Goal: Complete application form

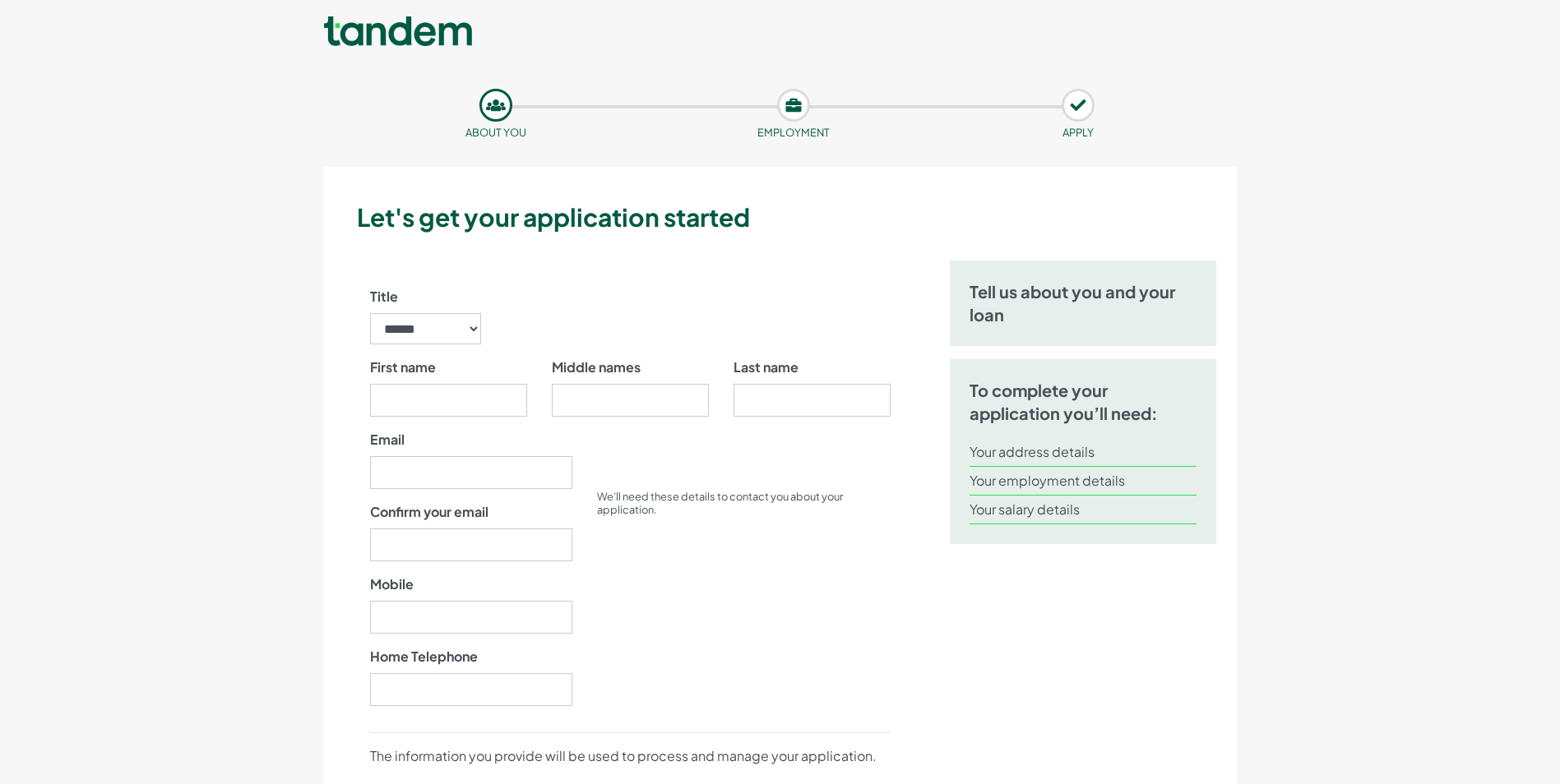
click at [879, 564] on div "We’ll need these details to contact you about your application." at bounding box center [744, 574] width 318 height 289
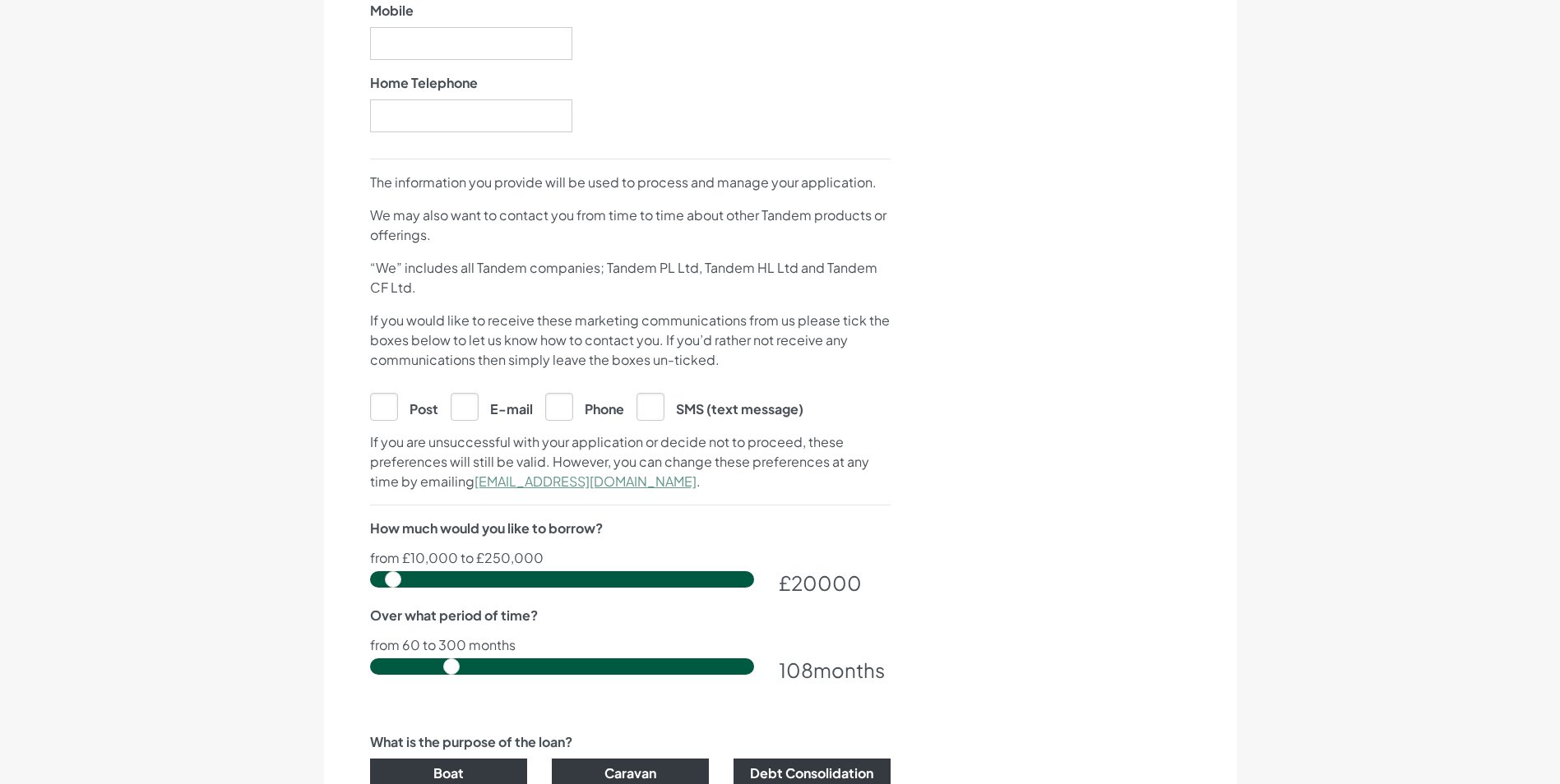
scroll to position [575, 0]
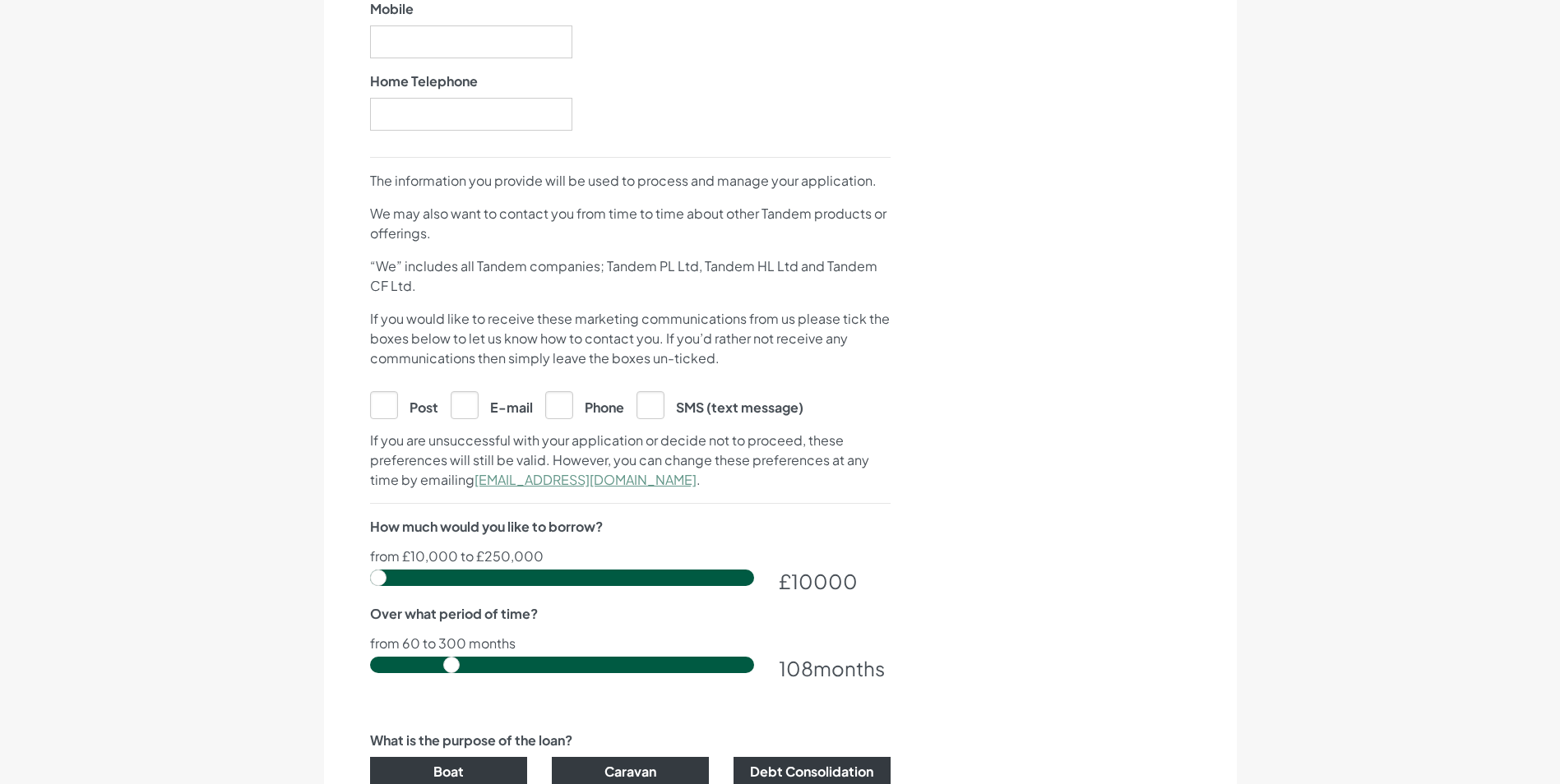
drag, startPoint x: 393, startPoint y: 572, endPoint x: 321, endPoint y: 56, distance: 521.0
click at [370, 570] on input "range" at bounding box center [561, 578] width 384 height 17
drag, startPoint x: 380, startPoint y: 573, endPoint x: 411, endPoint y: 575, distance: 31.1
click at [411, 575] on input "range" at bounding box center [561, 578] width 384 height 17
drag, startPoint x: 861, startPoint y: 586, endPoint x: 781, endPoint y: 585, distance: 80.0
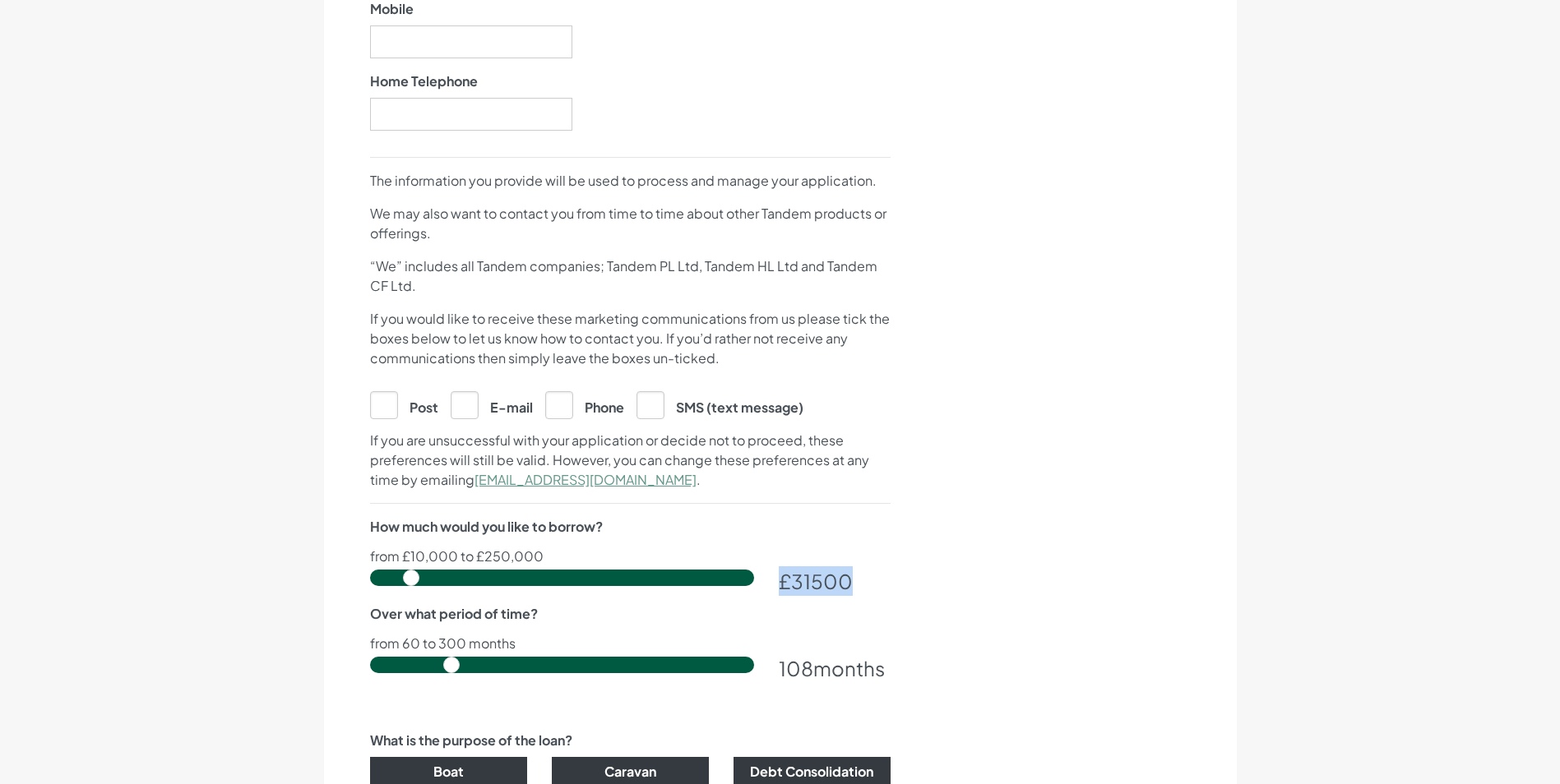
click at [781, 585] on div "£ 31500" at bounding box center [834, 581] width 112 height 30
click at [841, 617] on div "How much would you like to borrow? from £10,000 to £250,000 £ 31500 Over what p…" at bounding box center [630, 603] width 520 height 174
drag, startPoint x: 409, startPoint y: 572, endPoint x: 424, endPoint y: 567, distance: 15.8
type input "40500"
click at [424, 570] on input "range" at bounding box center [561, 578] width 384 height 17
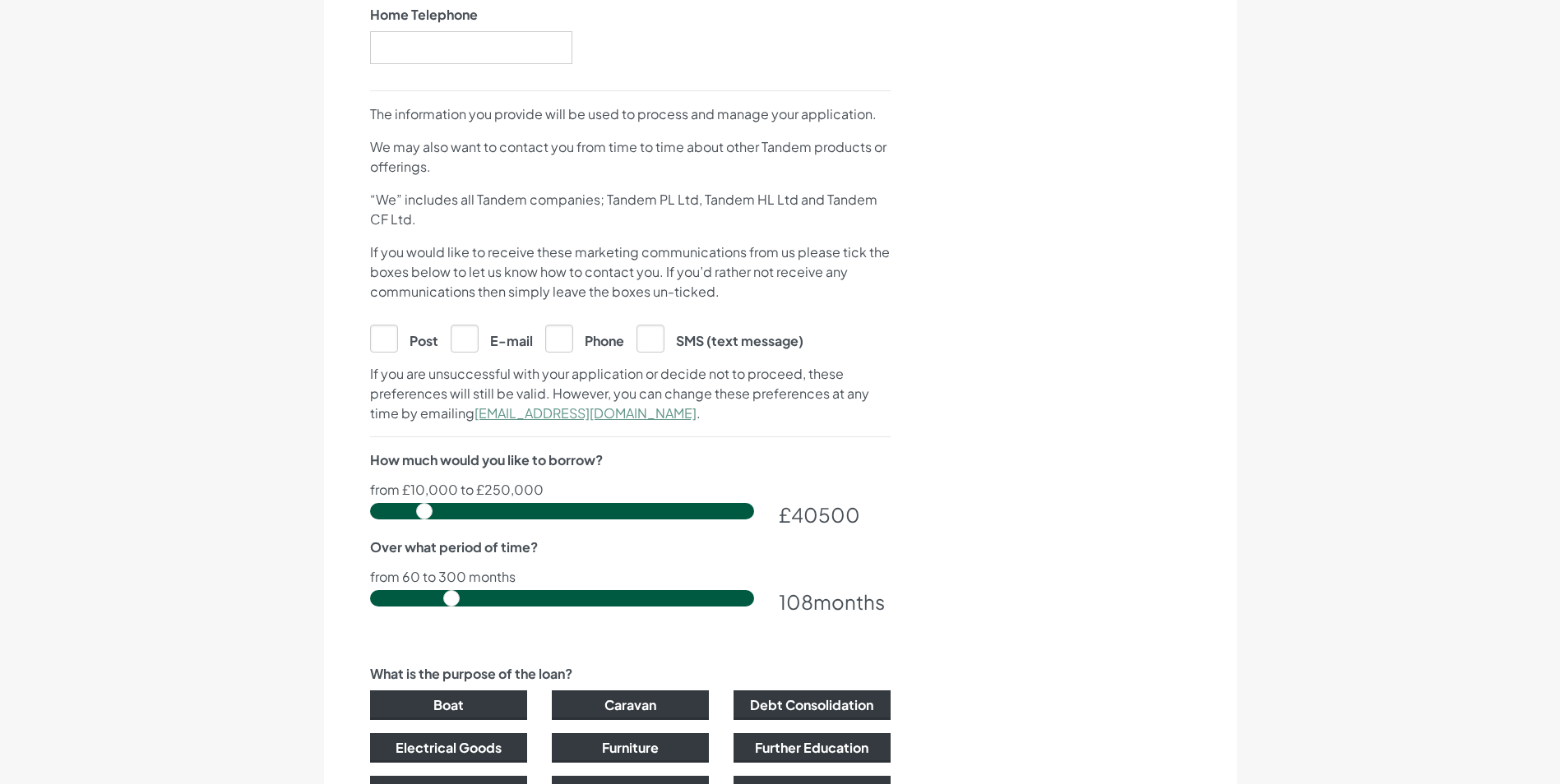
scroll to position [739, 0]
